Goal: Check status: Check status

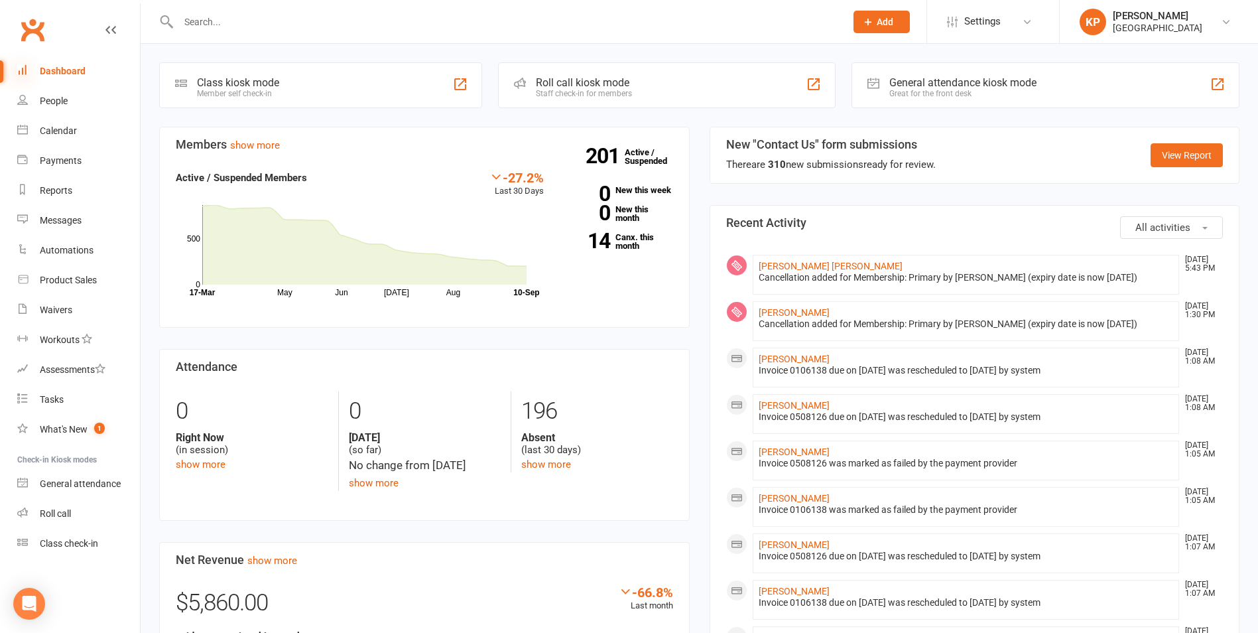
click at [20, 66] on icon at bounding box center [22, 69] width 11 height 11
click at [227, 25] on input "text" at bounding box center [505, 22] width 662 height 19
paste input "[PERSON_NAME]"
type input "[PERSON_NAME]"
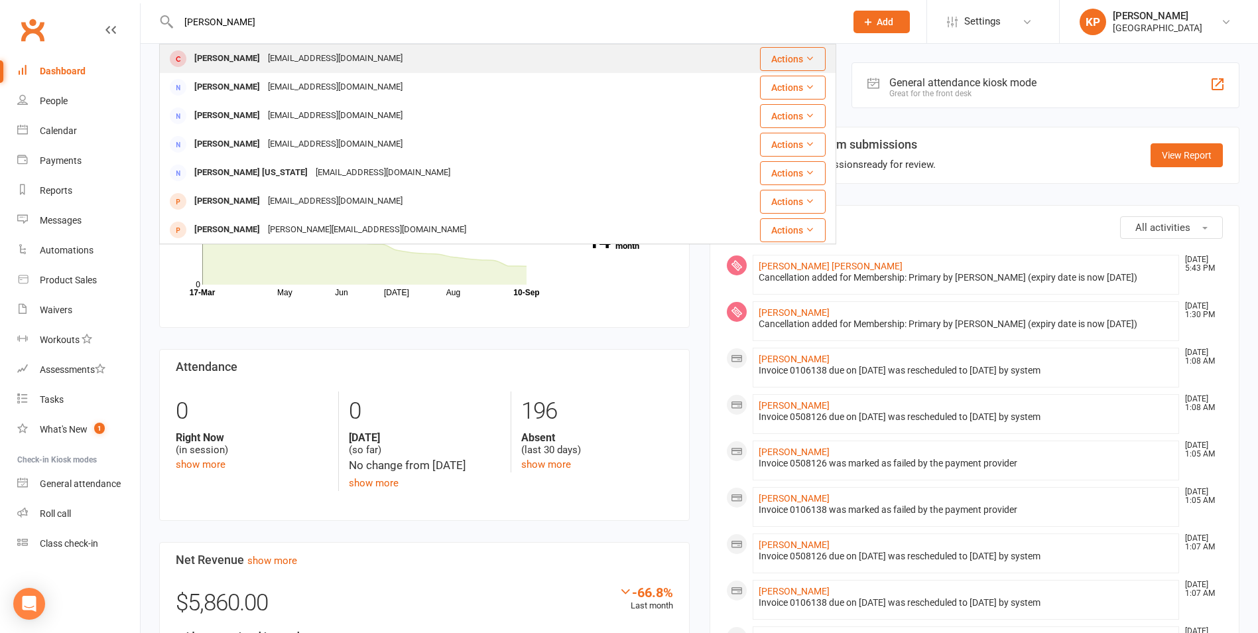
click at [237, 58] on div "[PERSON_NAME]" at bounding box center [227, 58] width 74 height 19
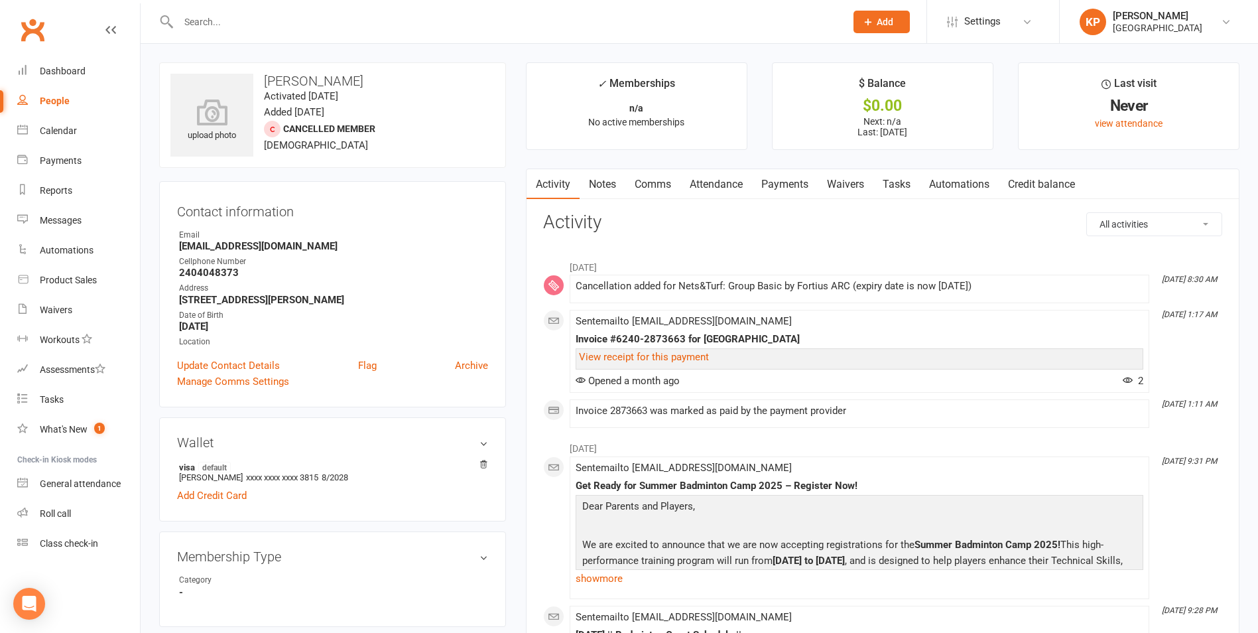
click at [740, 181] on link "Attendance" at bounding box center [717, 184] width 72 height 31
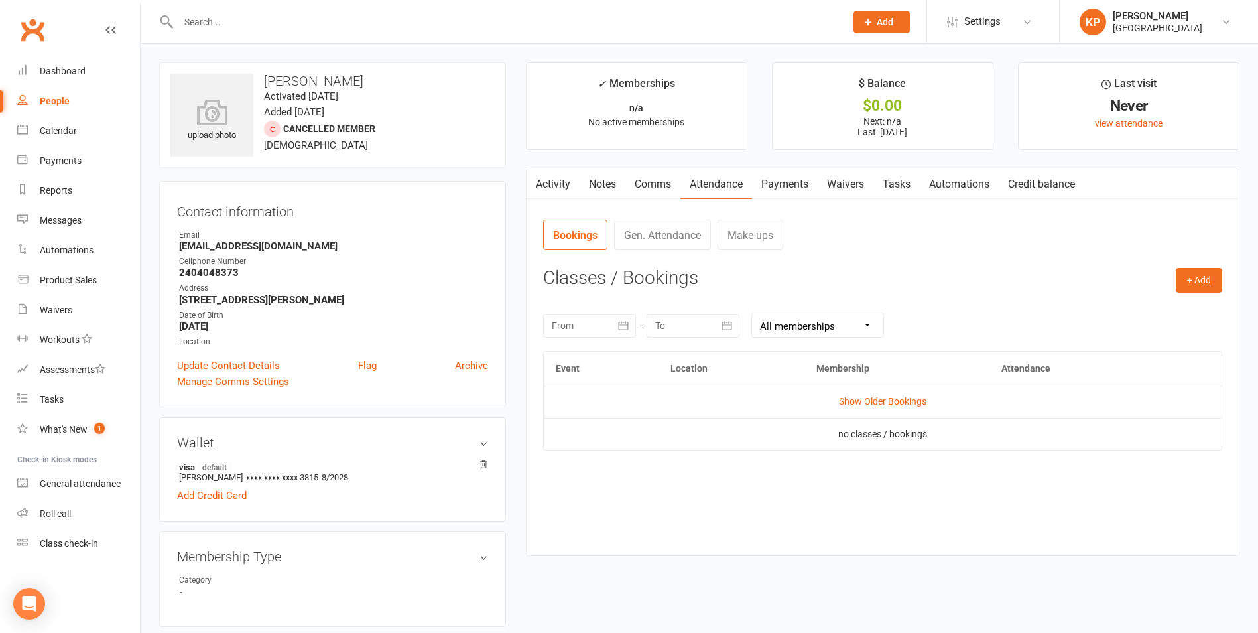
click at [789, 181] on link "Payments" at bounding box center [785, 184] width 66 height 31
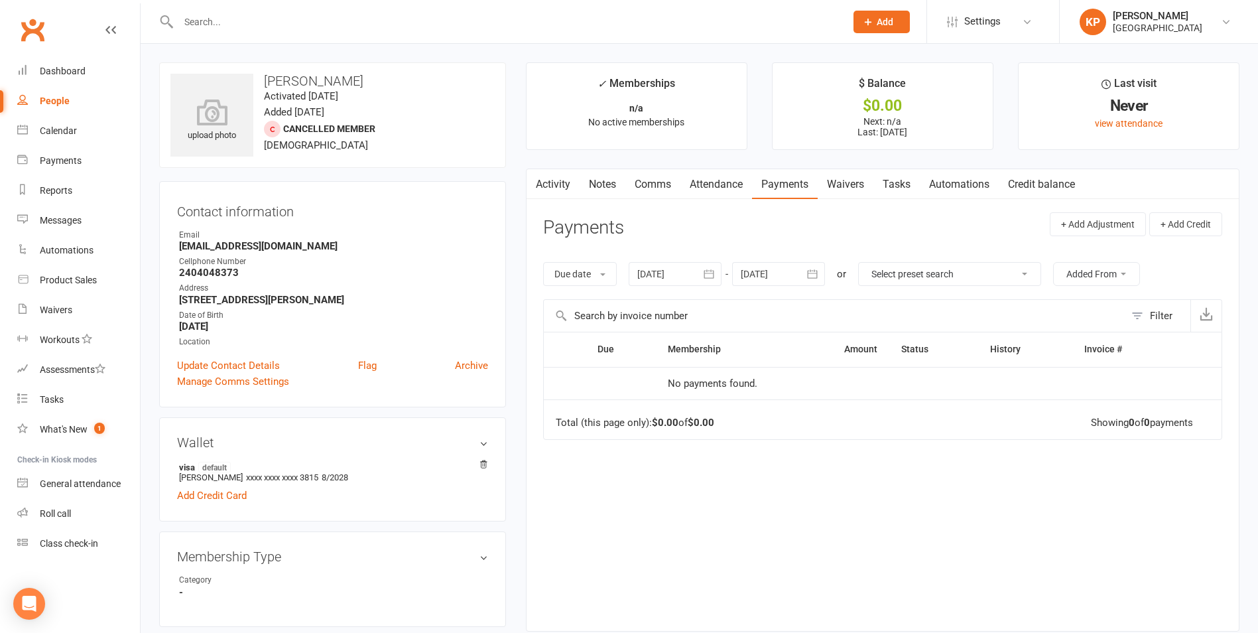
click at [714, 273] on icon "button" at bounding box center [710, 274] width 10 height 9
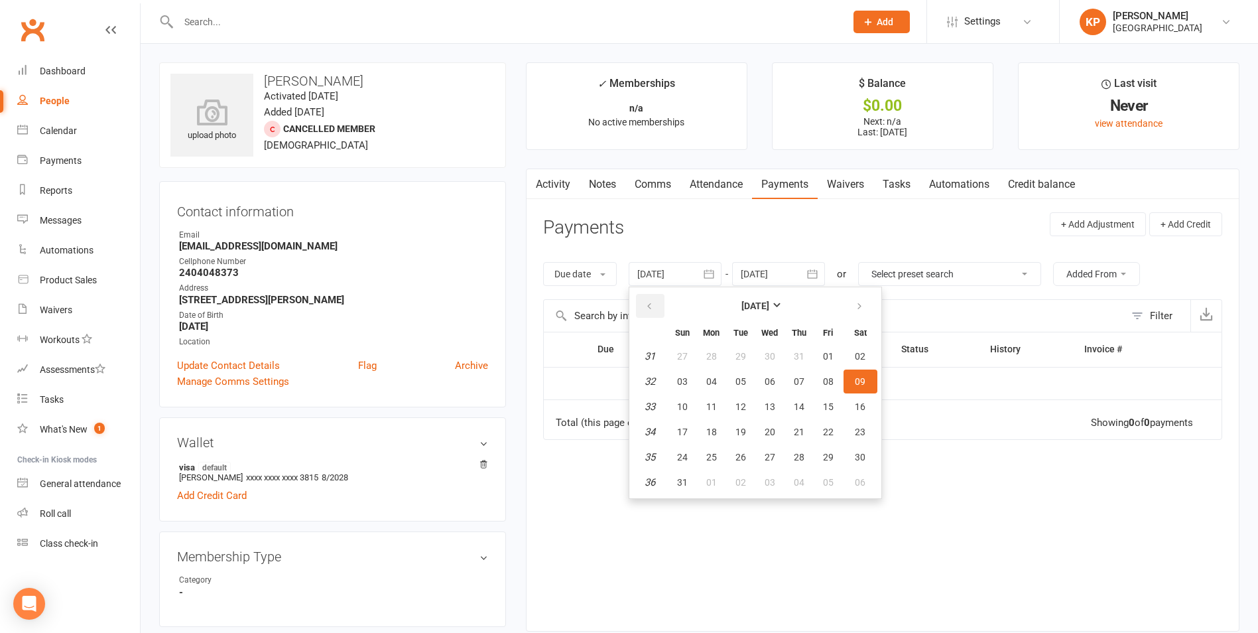
click at [658, 300] on button "button" at bounding box center [650, 306] width 29 height 24
click at [793, 356] on button "01" at bounding box center [799, 356] width 28 height 24
type input "[DATE]"
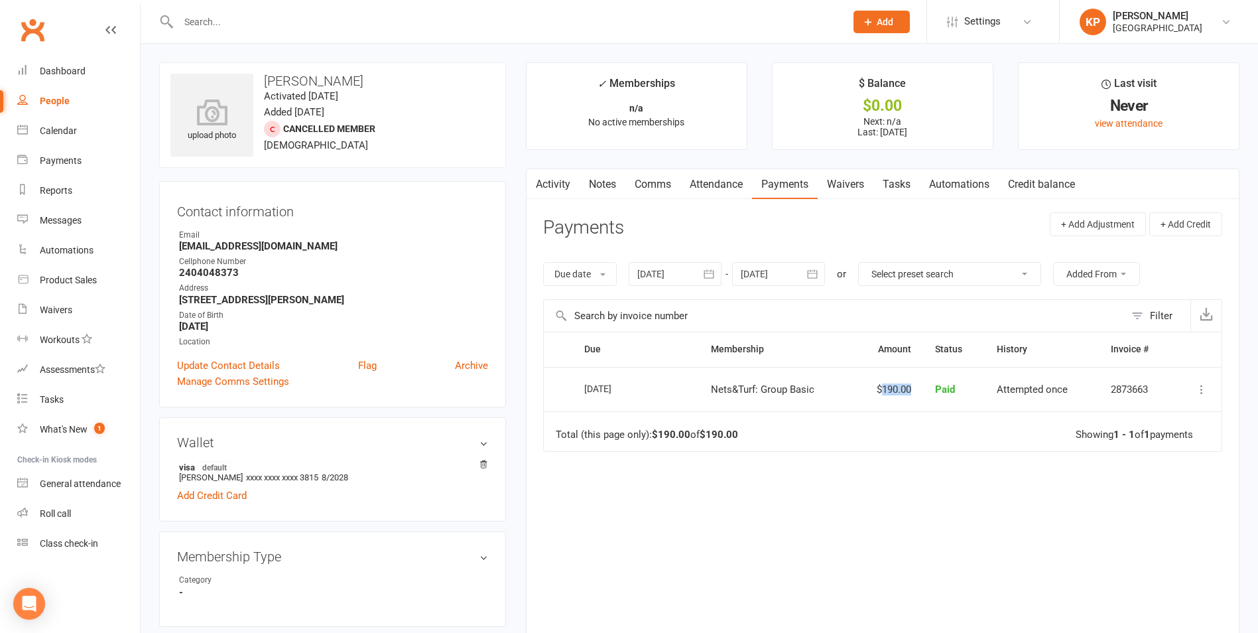
drag, startPoint x: 880, startPoint y: 388, endPoint x: 931, endPoint y: 391, distance: 50.5
click at [931, 391] on tr "Select this [DATE] [PERSON_NAME] Nets&Turf: Group Basic $190.00 Paid Attempted …" at bounding box center [883, 389] width 678 height 45
drag, startPoint x: 930, startPoint y: 390, endPoint x: 890, endPoint y: 384, distance: 40.2
click at [890, 384] on td "$190.00" at bounding box center [888, 389] width 70 height 45
